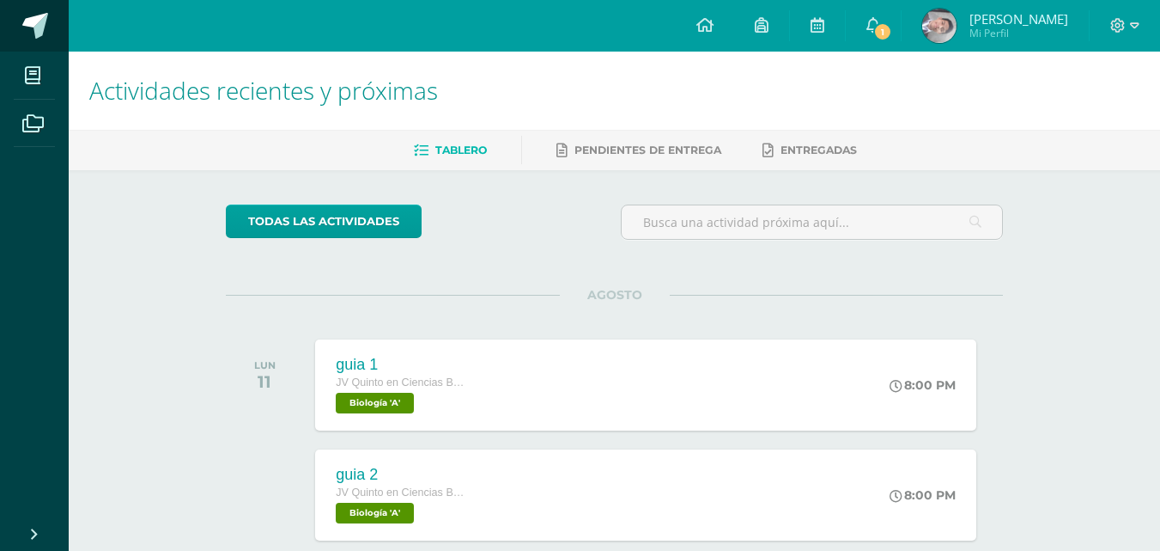
click at [46, 16] on span at bounding box center [35, 26] width 26 height 26
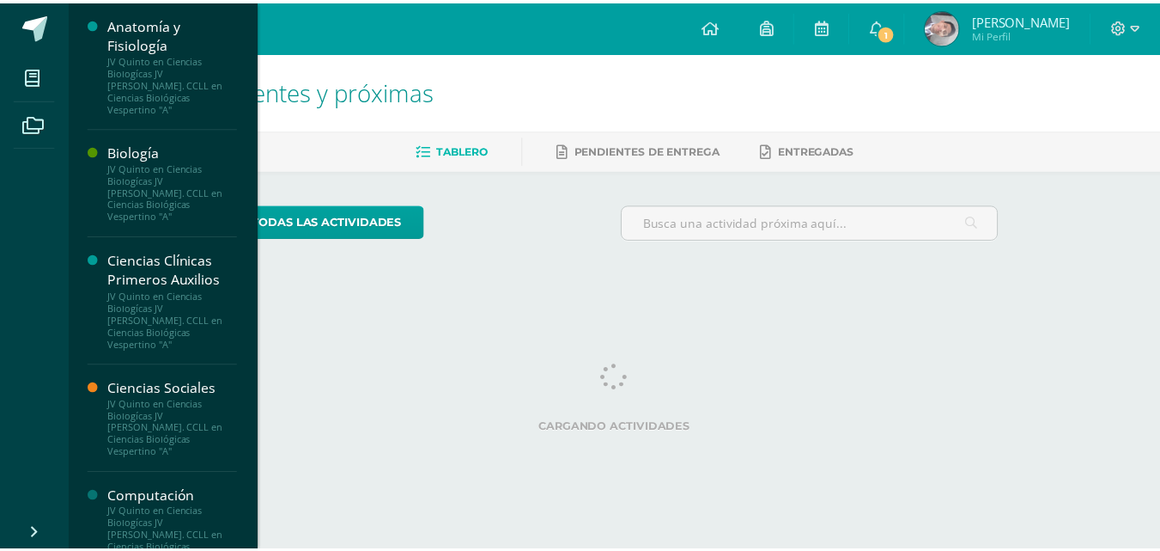
scroll to position [258, 0]
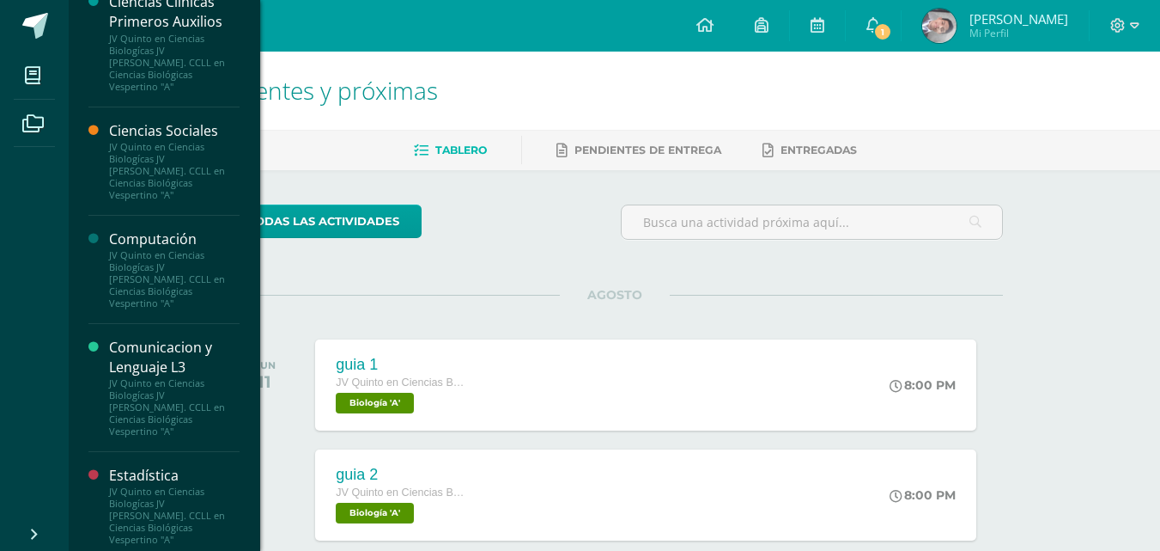
click at [158, 229] on div "Computación" at bounding box center [174, 239] width 131 height 20
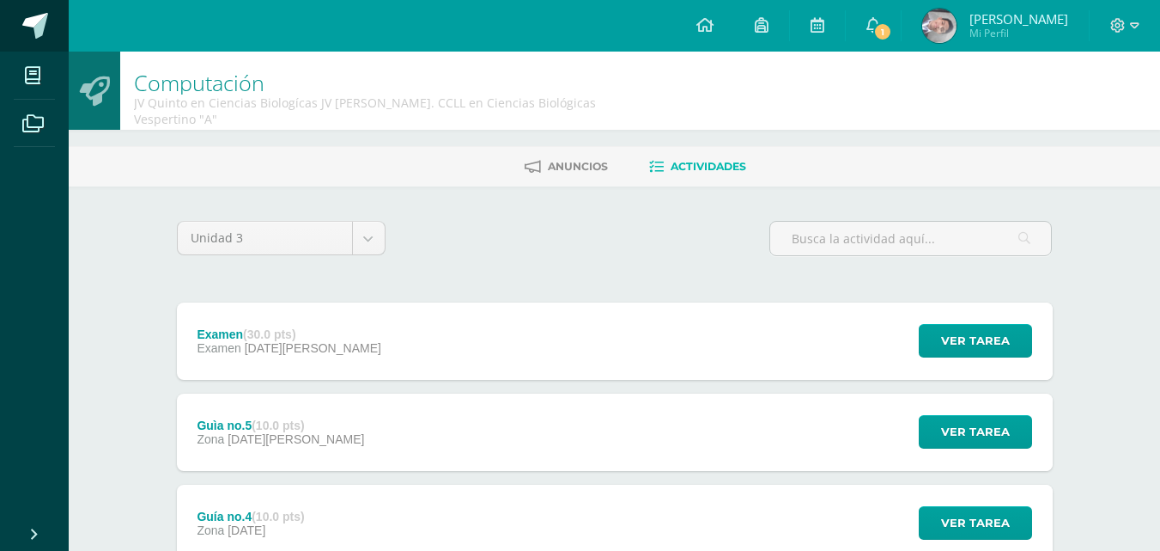
click at [33, 17] on span at bounding box center [35, 26] width 26 height 26
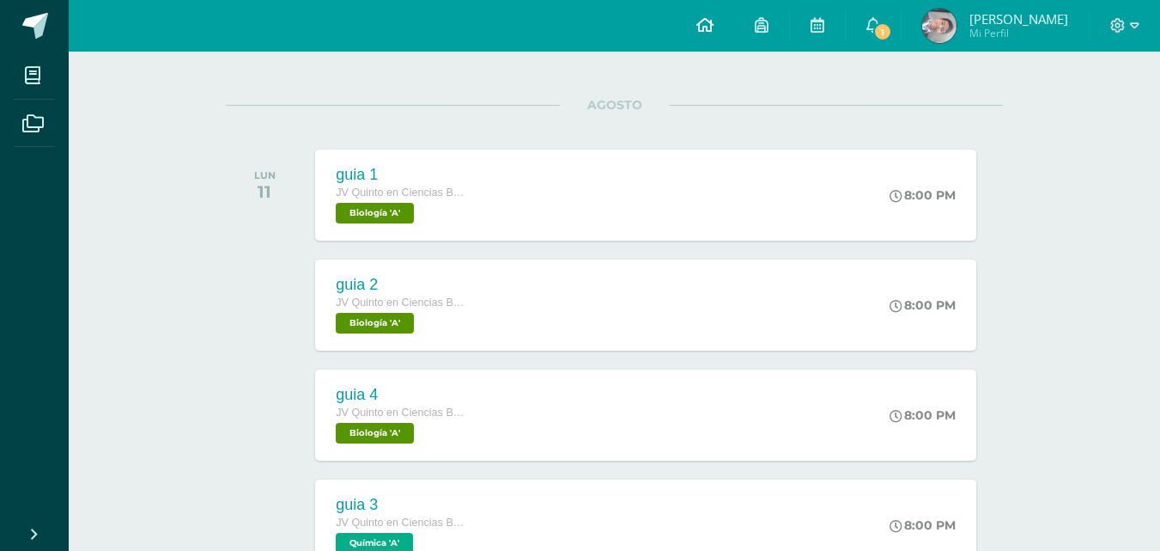
scroll to position [74, 0]
